Goal: Transaction & Acquisition: Purchase product/service

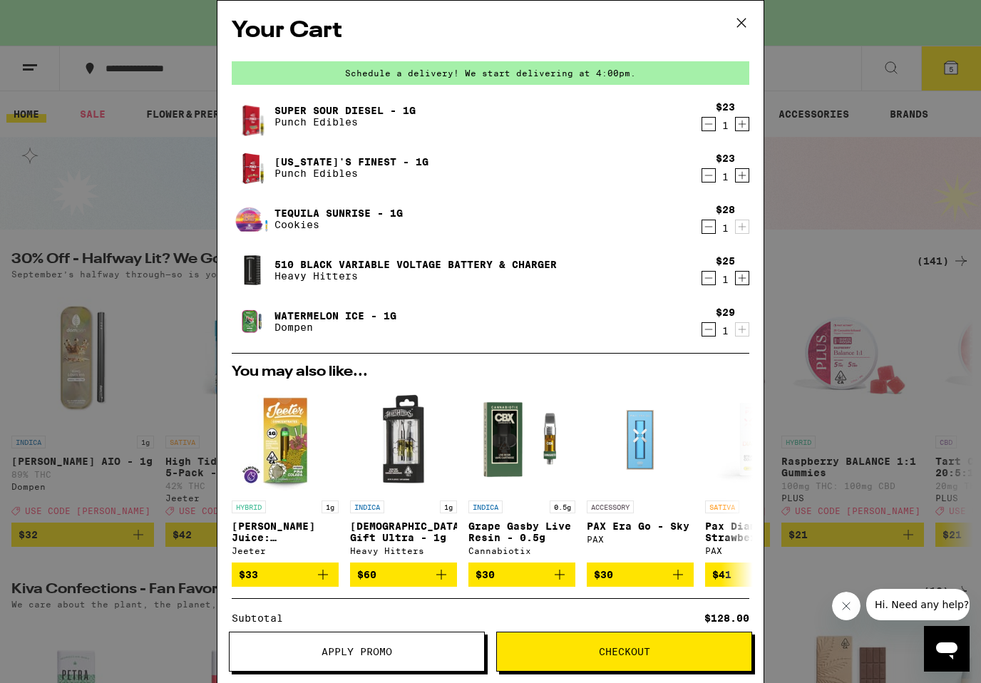
click at [589, 647] on span "Checkout" at bounding box center [624, 652] width 255 height 10
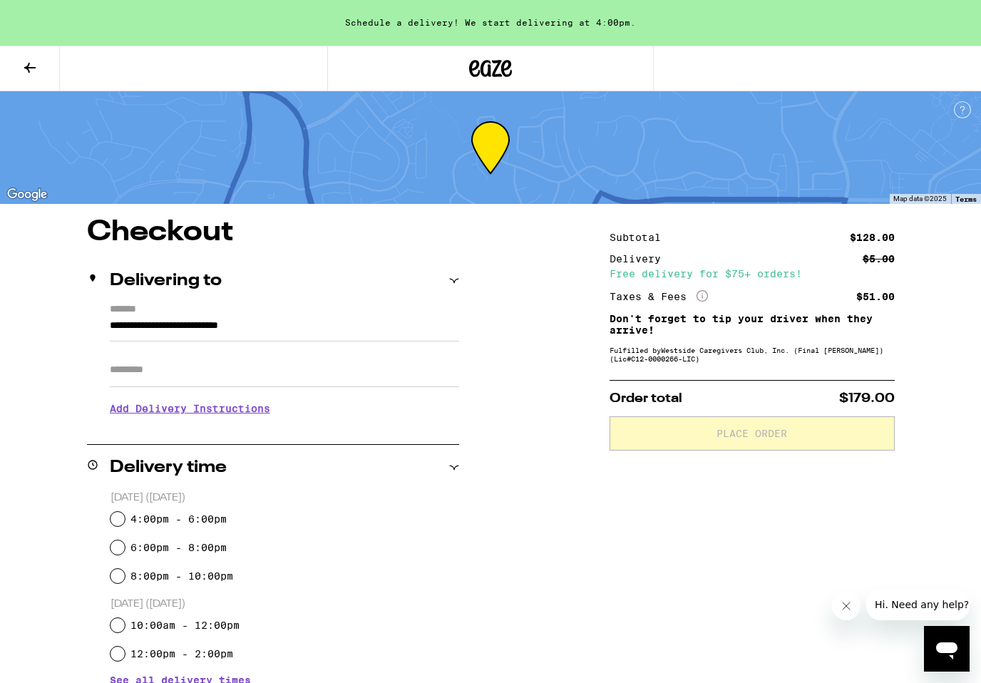
click at [111, 520] on input "4:00pm - 6:00pm" at bounding box center [118, 519] width 14 height 14
radio input "true"
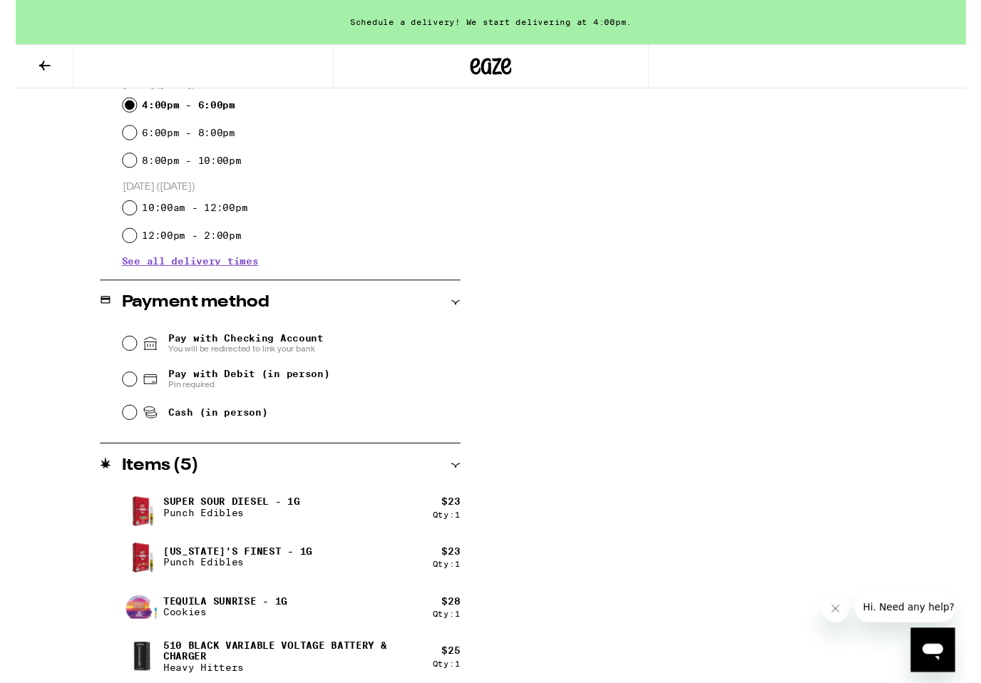
scroll to position [414, 0]
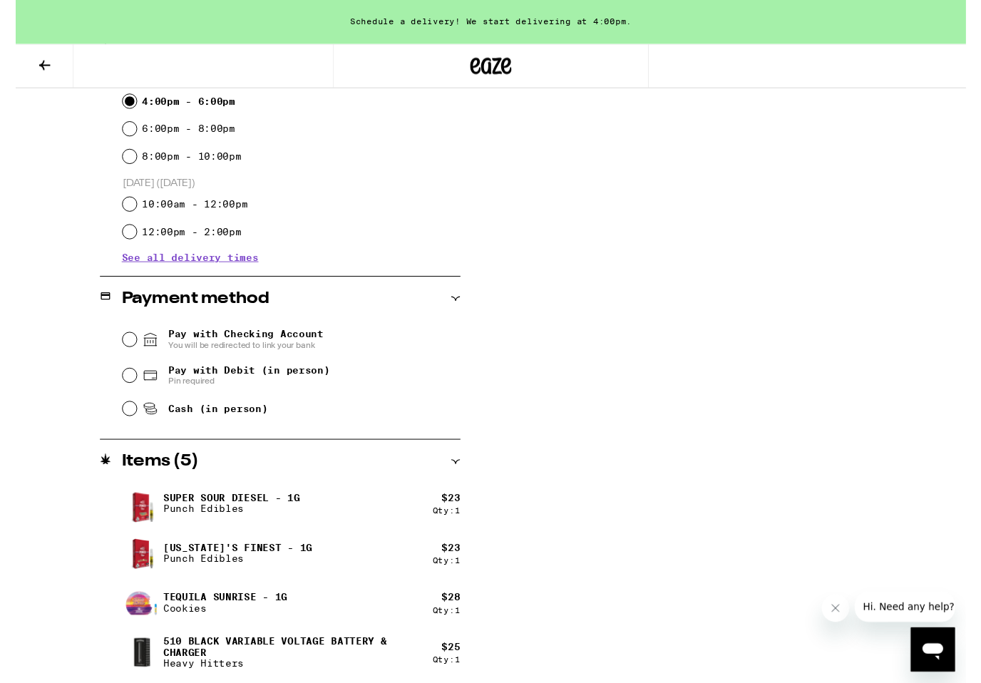
click at [118, 387] on input "Pay with Debit (in person) Pin required" at bounding box center [118, 388] width 14 height 14
radio input "true"
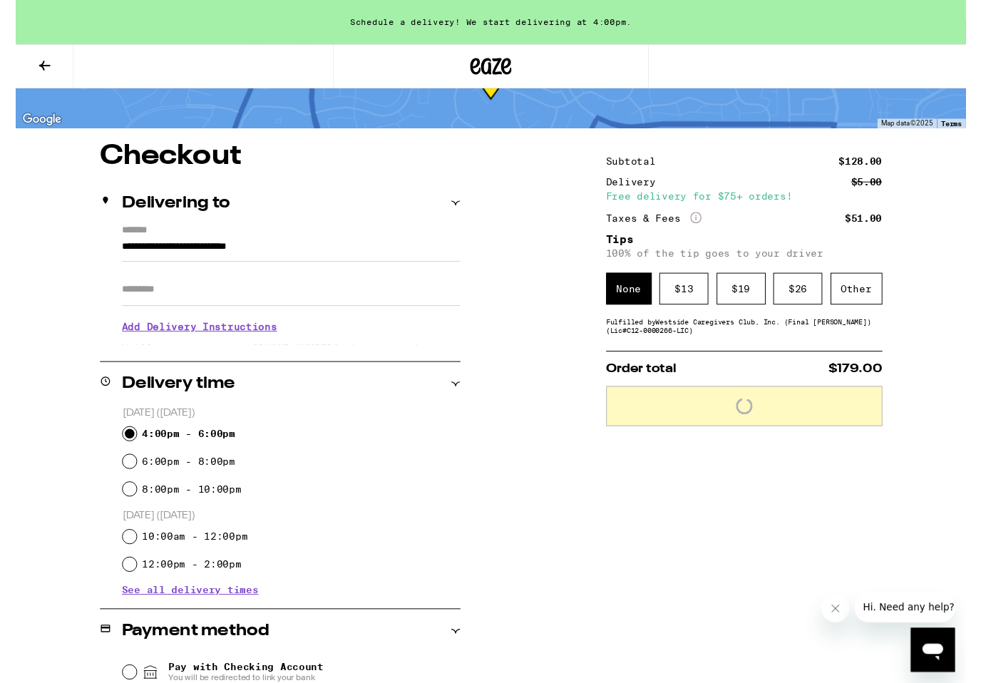
scroll to position [70, 0]
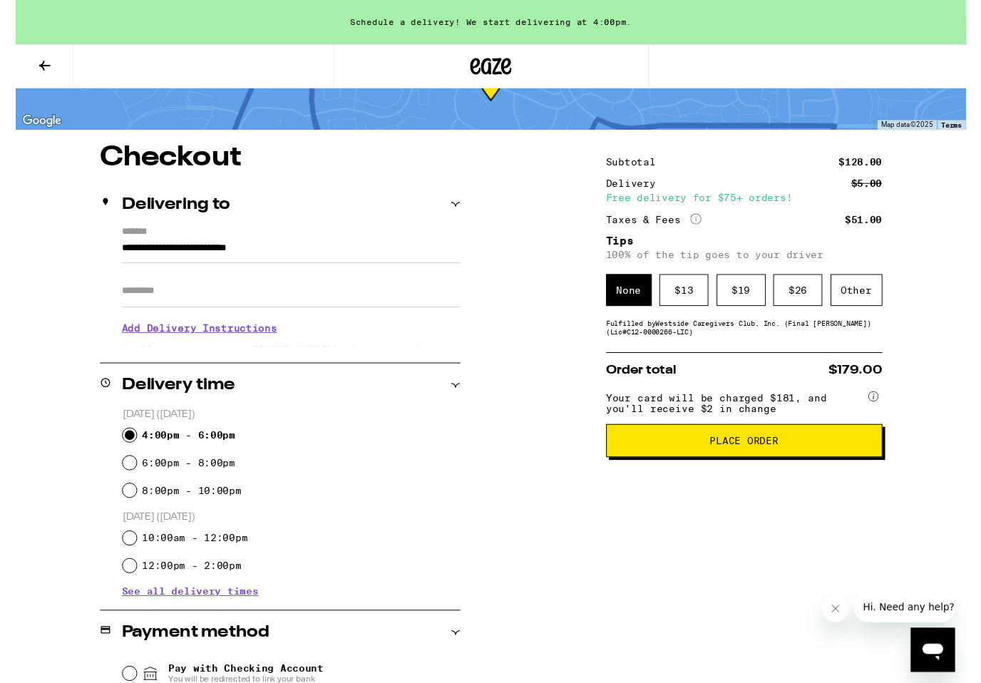
click at [655, 460] on span "Place Order" at bounding box center [752, 455] width 261 height 10
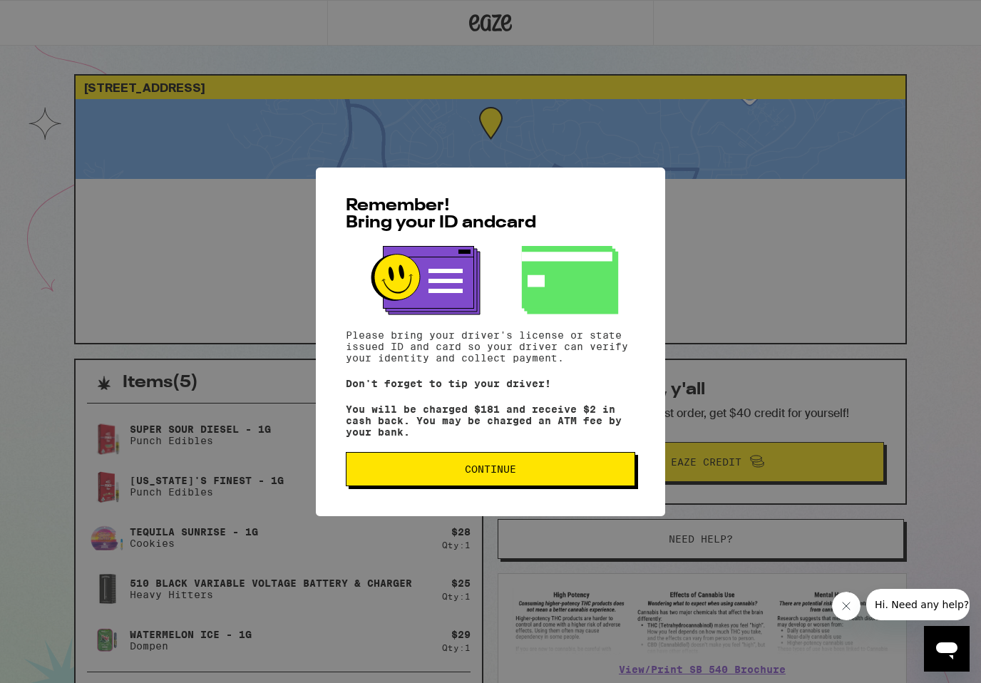
click at [462, 471] on span "Continue" at bounding box center [490, 469] width 265 height 10
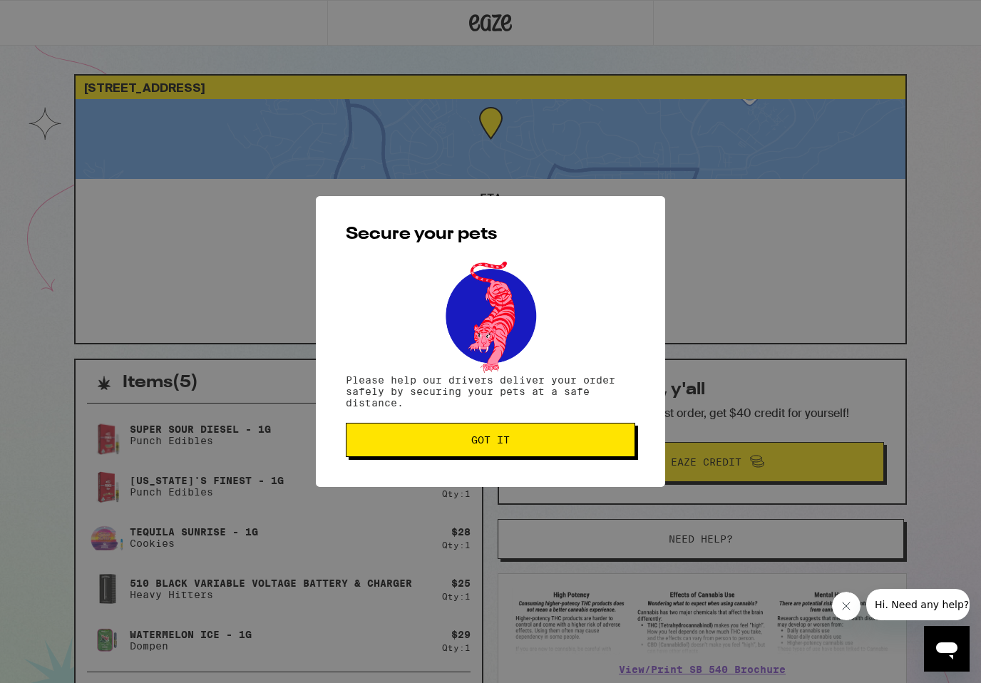
click at [431, 445] on span "Got it" at bounding box center [490, 440] width 265 height 10
